Goal: Task Accomplishment & Management: Complete application form

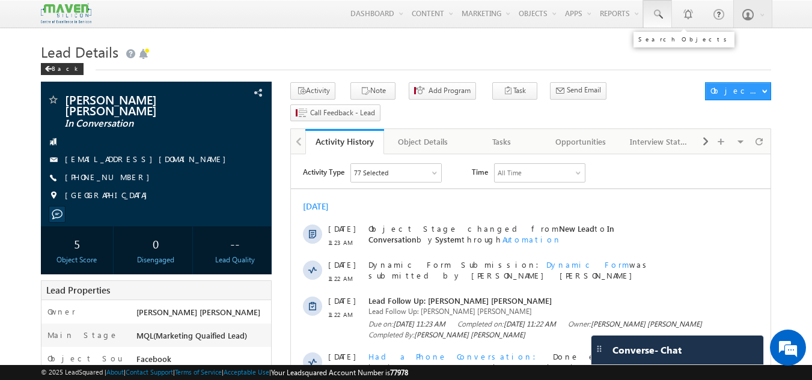
click at [647, 14] on link at bounding box center [657, 14] width 29 height 28
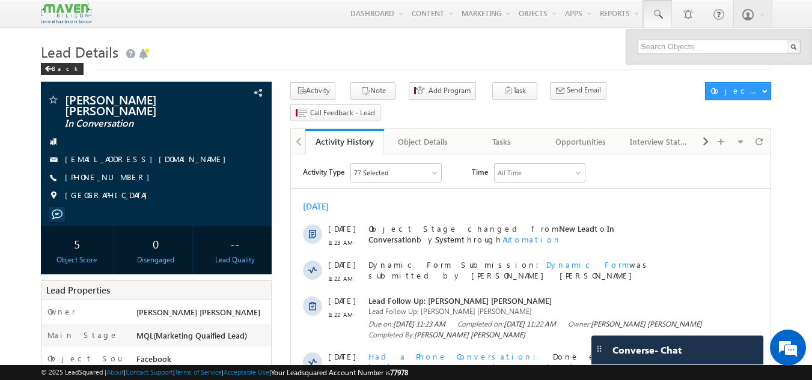
click at [650, 46] on input "text" at bounding box center [719, 47] width 163 height 14
paste input "tejaswijuturu7@gmail.com"
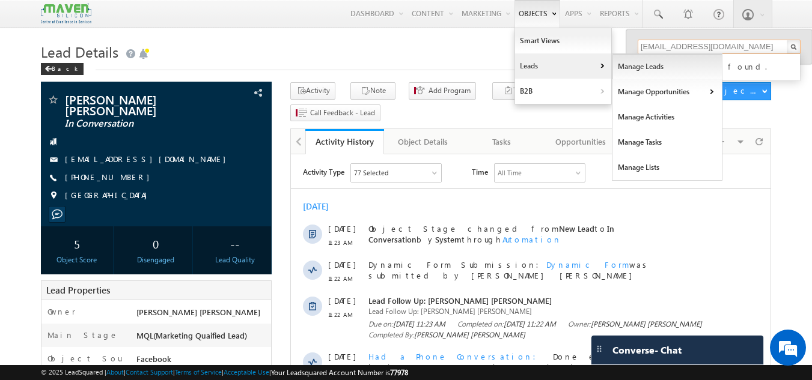
type input "tejaswijuturu7@gmail.com"
click at [630, 64] on link "Manage Leads" at bounding box center [667, 66] width 110 height 25
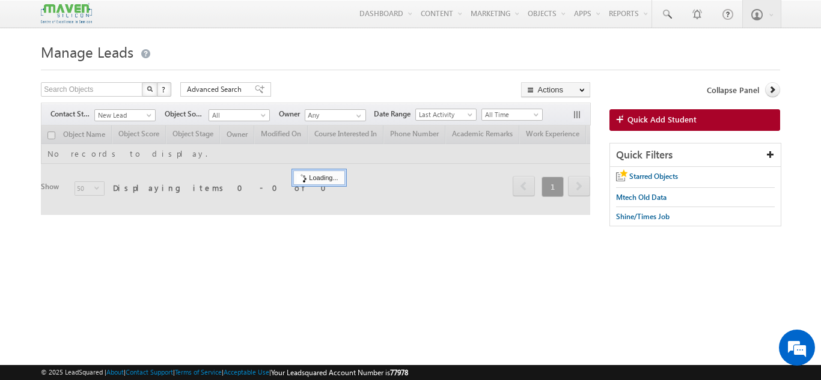
click at [644, 115] on span "Quick Add Student" at bounding box center [661, 119] width 69 height 11
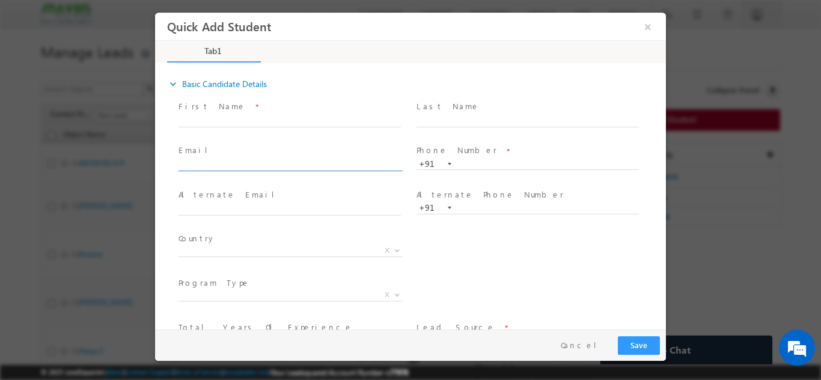
click at [298, 162] on input "text" at bounding box center [289, 165] width 222 height 12
paste input "tejaswijuturu7@gmail.com"
type input "tejaswijuturu7@gmail.com"
click at [288, 203] on input "text" at bounding box center [289, 209] width 222 height 12
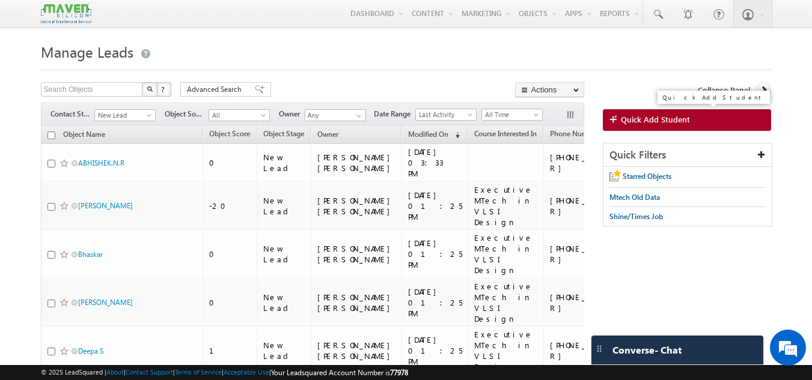
click at [633, 125] on span "Quick Add Student" at bounding box center [655, 119] width 69 height 11
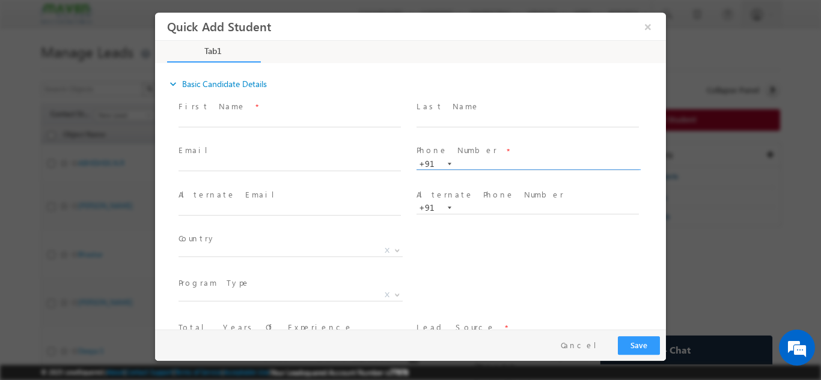
click at [484, 164] on input "text" at bounding box center [527, 164] width 222 height 12
type input "8520025082"
click at [264, 156] on span "Email *" at bounding box center [289, 150] width 222 height 13
drag, startPoint x: 517, startPoint y: 162, endPoint x: 418, endPoint y: 173, distance: 99.2
click at [418, 170] on span "+91-8520025082 8520025082 +91" at bounding box center [532, 163] width 233 height 13
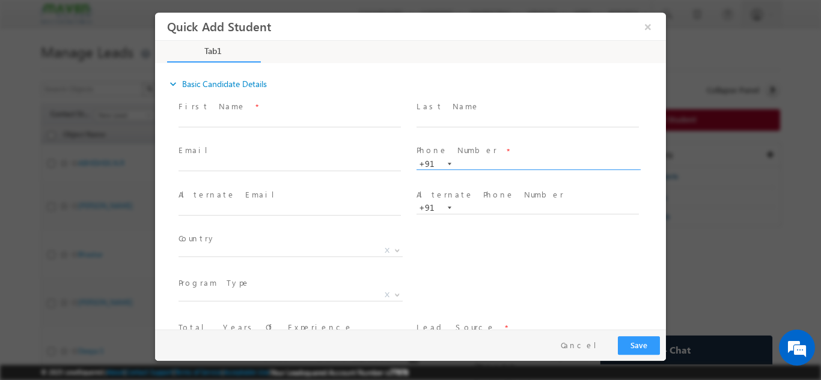
paste input "9997148466"
type input "9997148466"
click at [296, 183] on span at bounding box center [289, 176] width 222 height 13
drag, startPoint x: 506, startPoint y: 167, endPoint x: 424, endPoint y: 174, distance: 82.0
click at [424, 170] on span "+91-9997148466 9997148466 +91" at bounding box center [532, 163] width 233 height 13
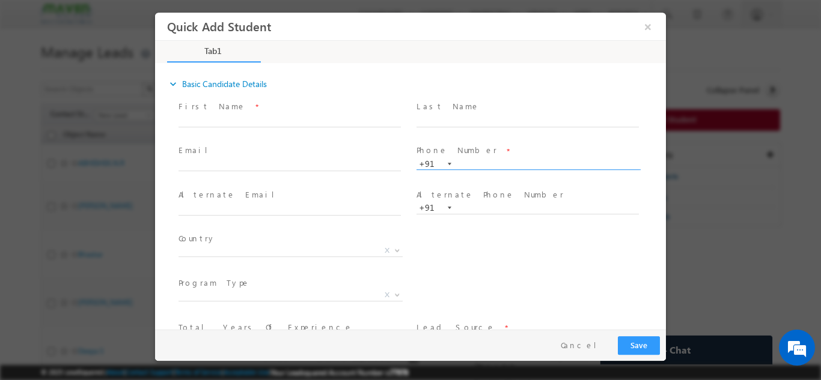
paste input "9677434440"
type input "9677434440"
click at [331, 157] on div "Email *" at bounding box center [294, 158] width 233 height 28
